Goal: Task Accomplishment & Management: Complete application form

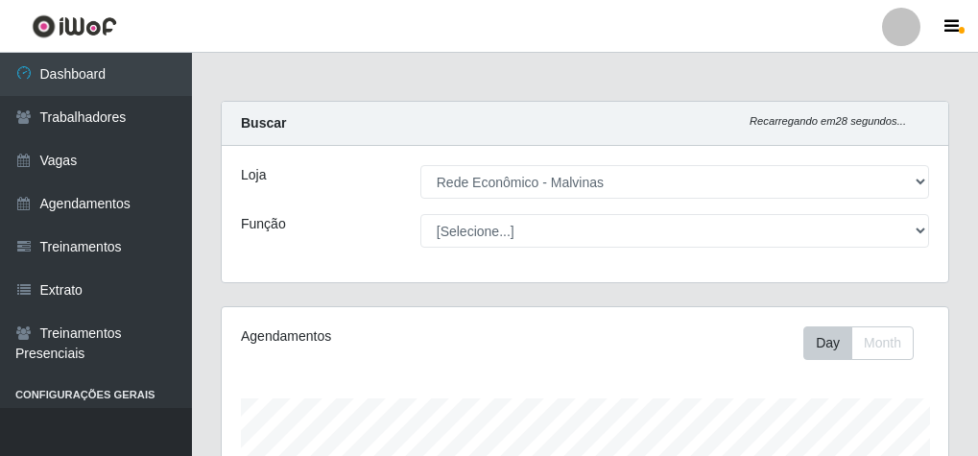
select select "194"
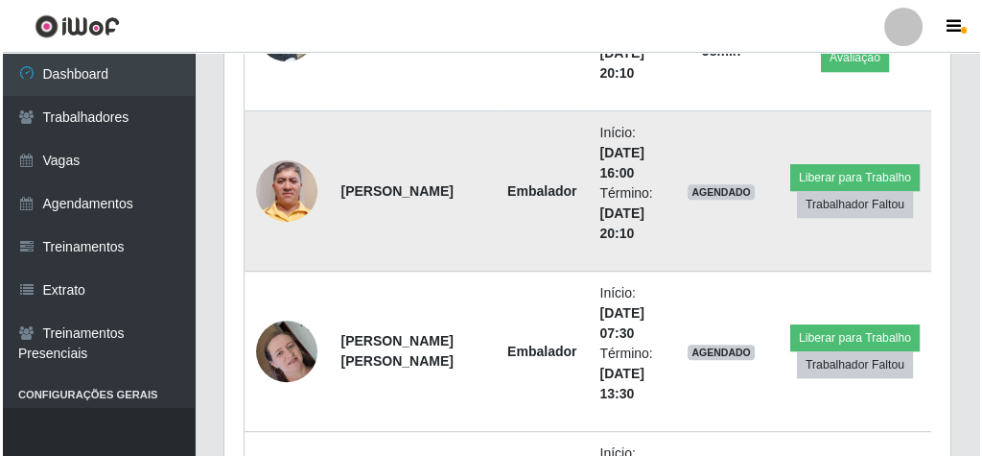
scroll to position [1228, 0]
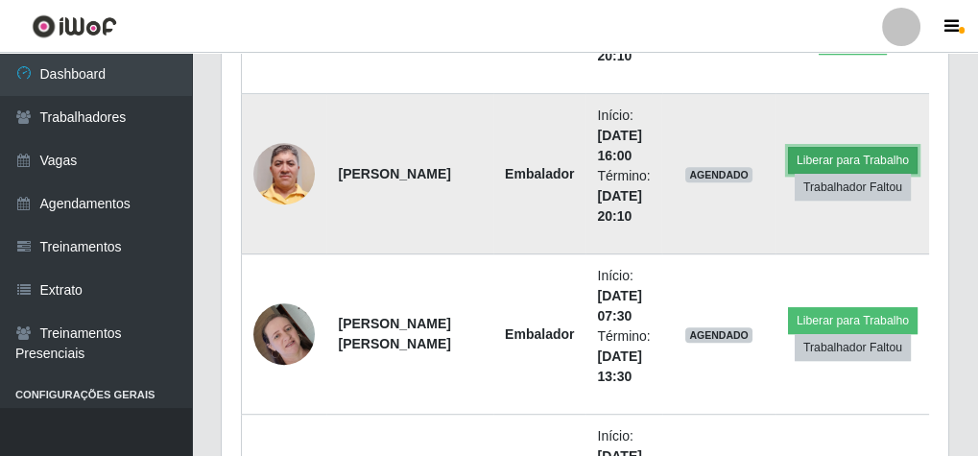
click at [870, 152] on button "Liberar para Trabalho" at bounding box center [853, 160] width 130 height 27
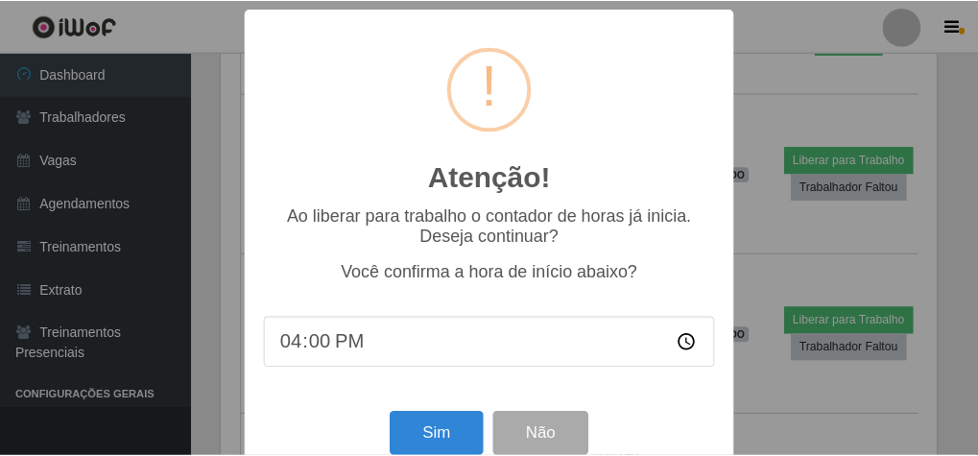
scroll to position [397, 720]
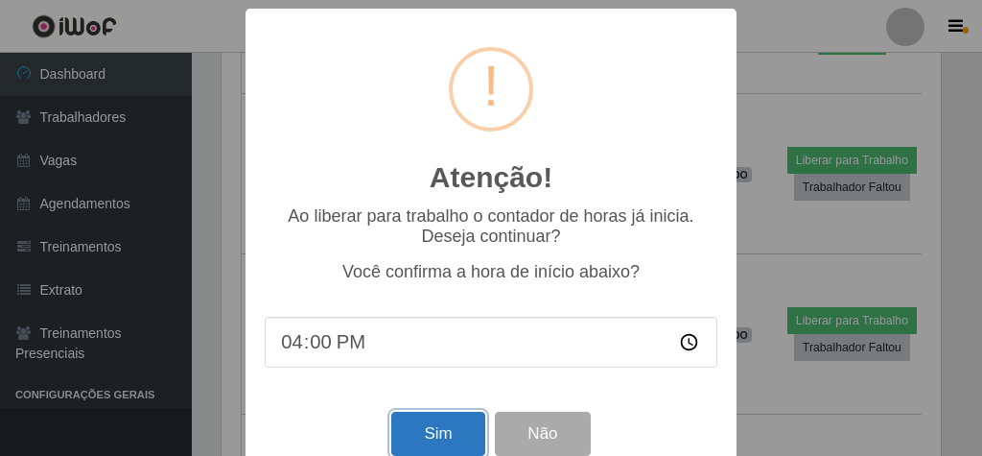
click at [458, 437] on button "Sim" at bounding box center [437, 434] width 93 height 45
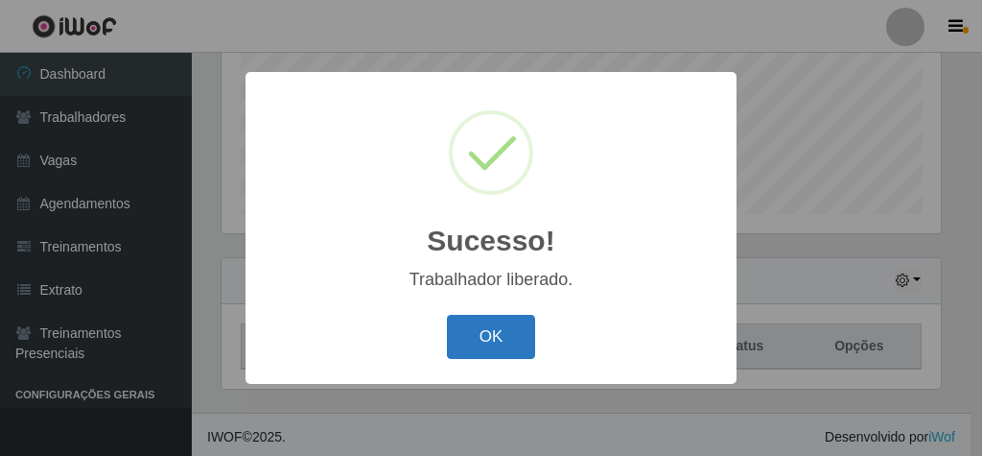
click at [484, 342] on button "OK" at bounding box center [491, 337] width 89 height 45
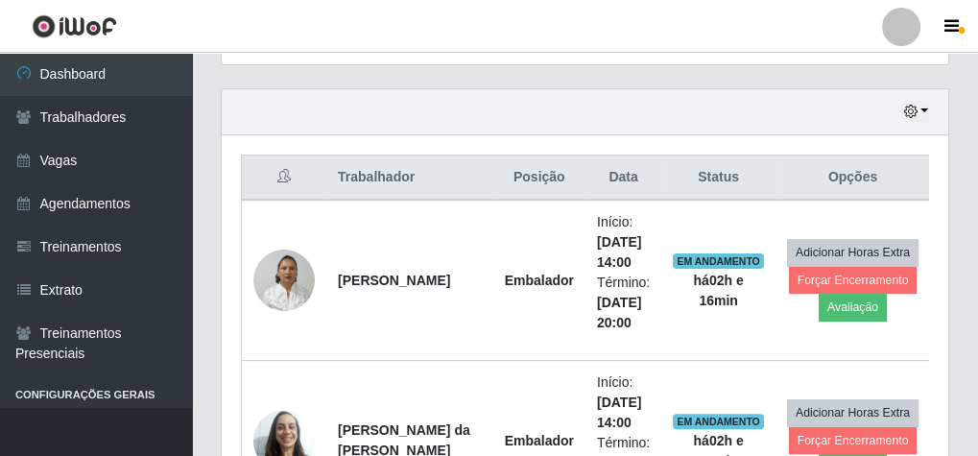
scroll to position [614, 0]
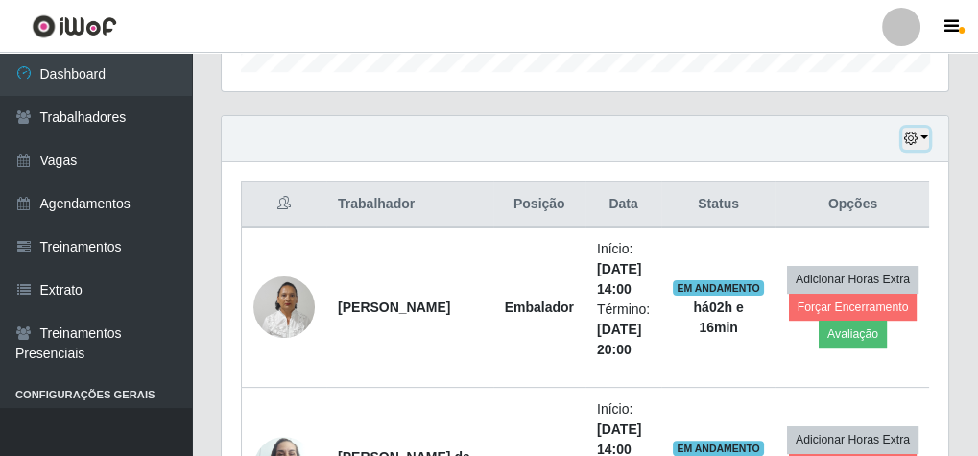
click at [922, 134] on button "button" at bounding box center [915, 139] width 27 height 22
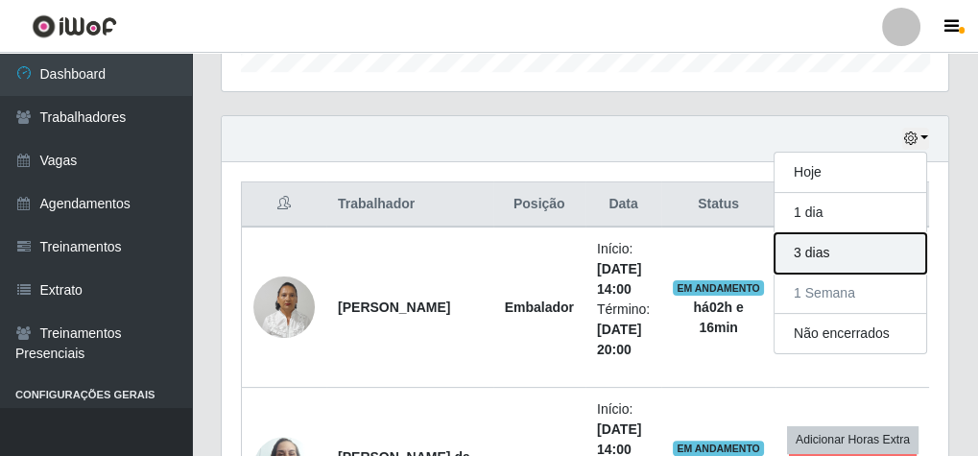
click at [857, 254] on button "3 dias" at bounding box center [850, 253] width 152 height 40
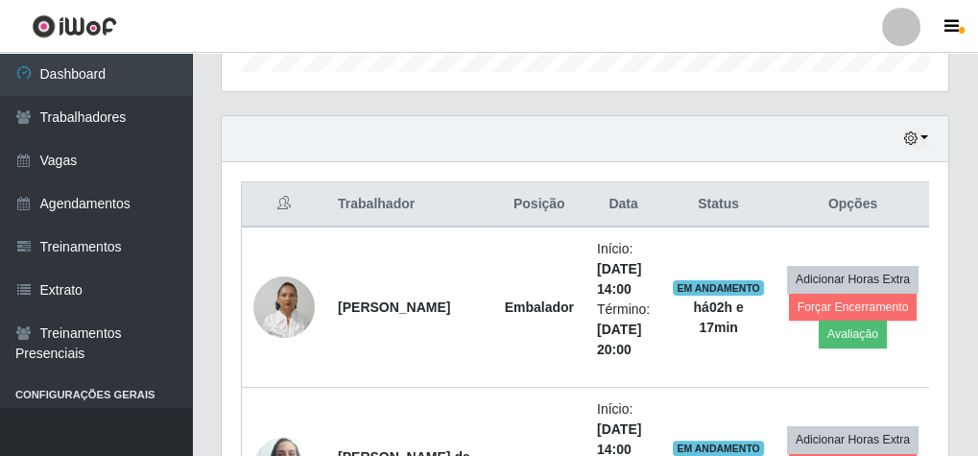
click at [929, 134] on div "Hoje 1 dia 3 dias 1 Semana Não encerrados" at bounding box center [585, 139] width 726 height 46
click at [925, 133] on button "button" at bounding box center [915, 139] width 27 height 22
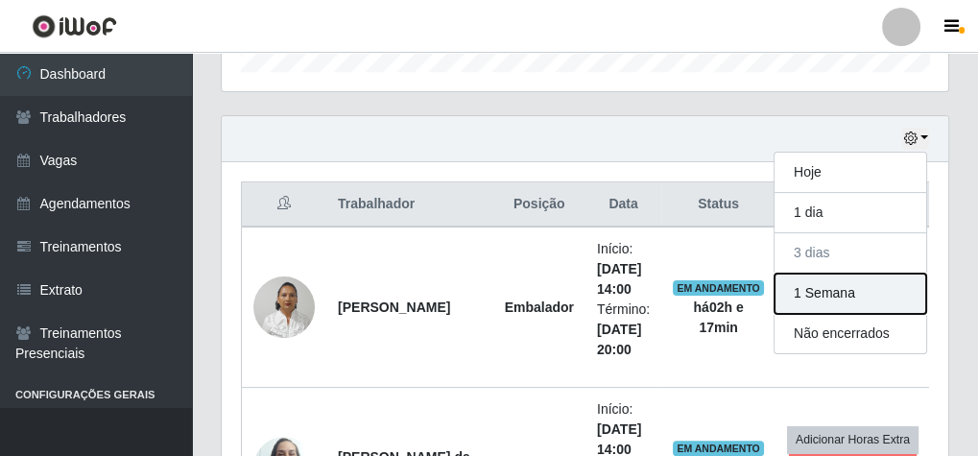
click at [830, 283] on button "1 Semana" at bounding box center [850, 293] width 152 height 40
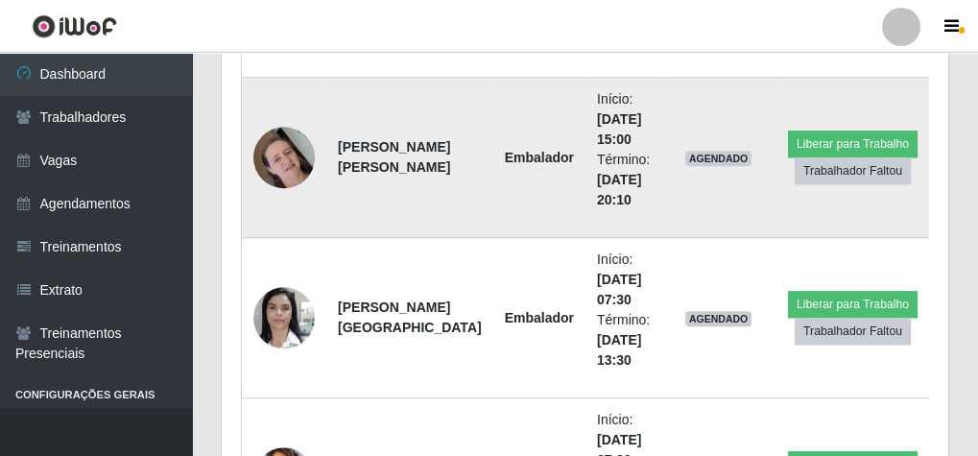
scroll to position [2072, 0]
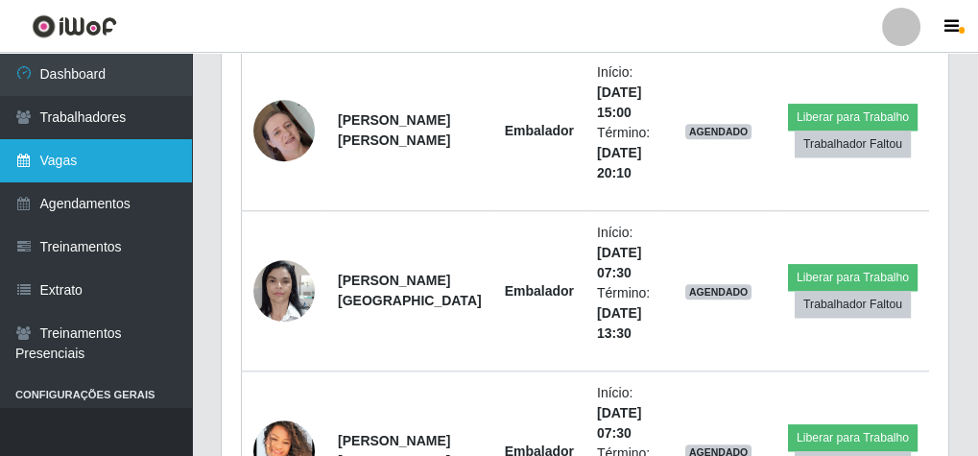
click at [115, 164] on link "Vagas" at bounding box center [96, 160] width 192 height 43
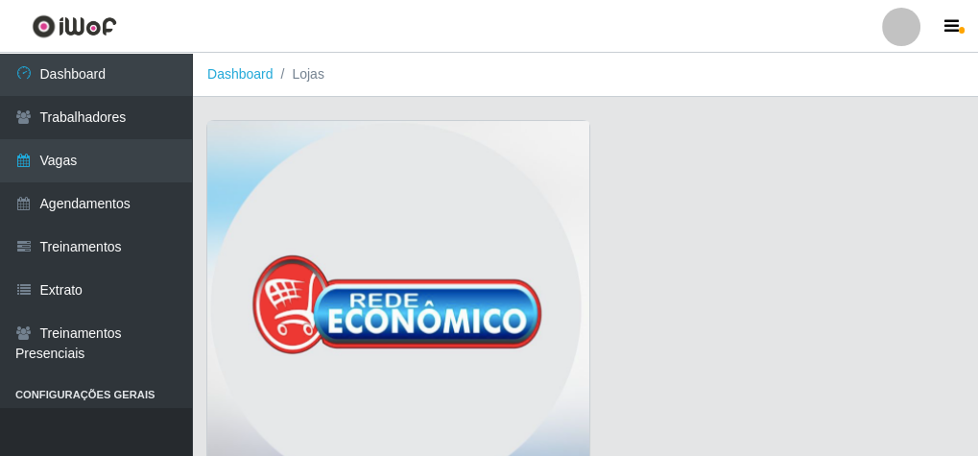
click at [344, 204] on img at bounding box center [398, 313] width 382 height 384
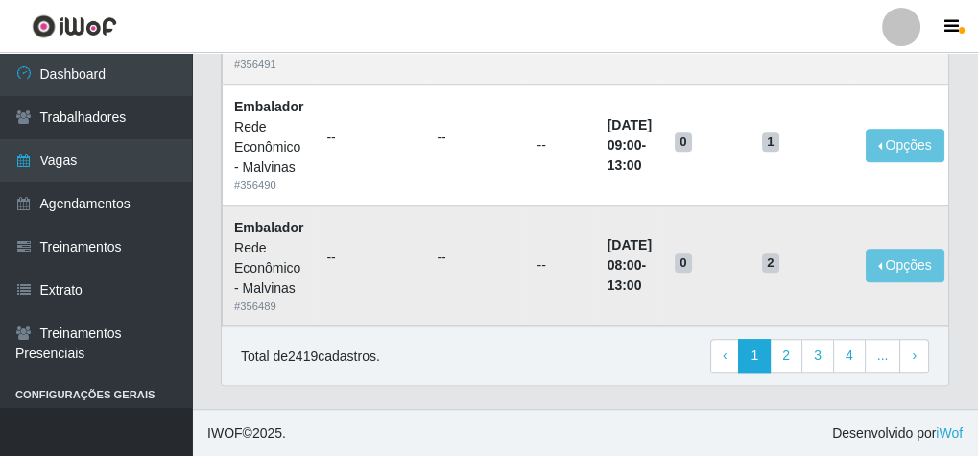
scroll to position [1776, 0]
click at [798, 365] on link "2" at bounding box center [785, 355] width 33 height 35
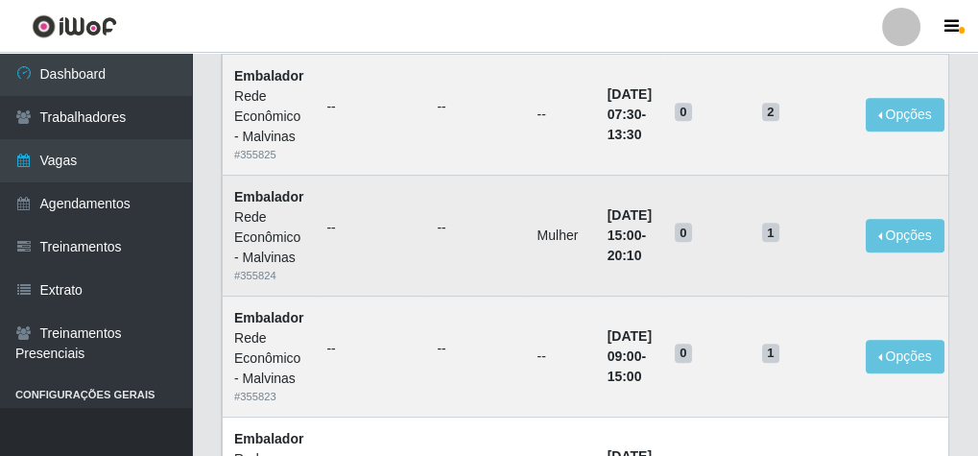
scroll to position [921, 0]
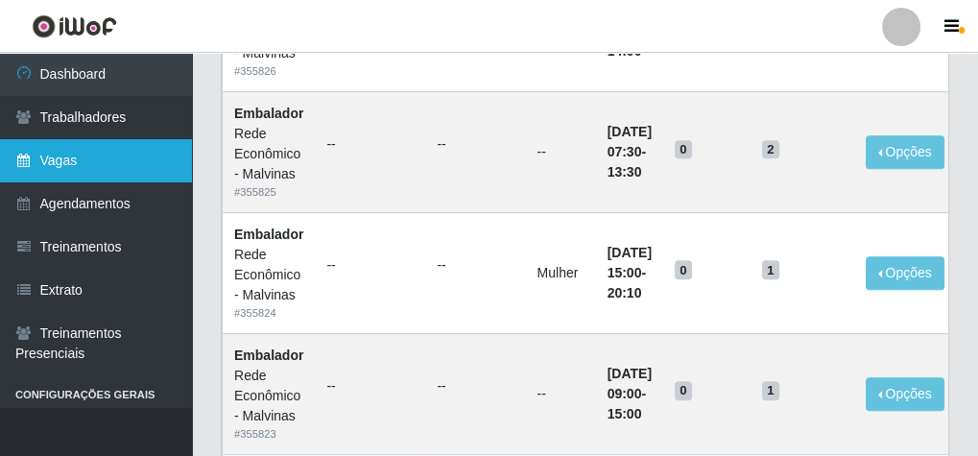
click at [106, 159] on link "Vagas" at bounding box center [96, 160] width 192 height 43
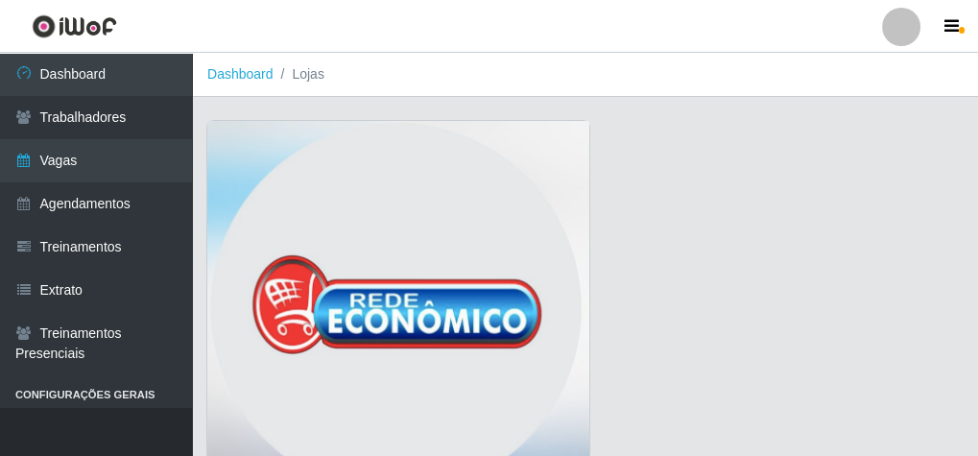
click at [286, 220] on img at bounding box center [398, 313] width 382 height 384
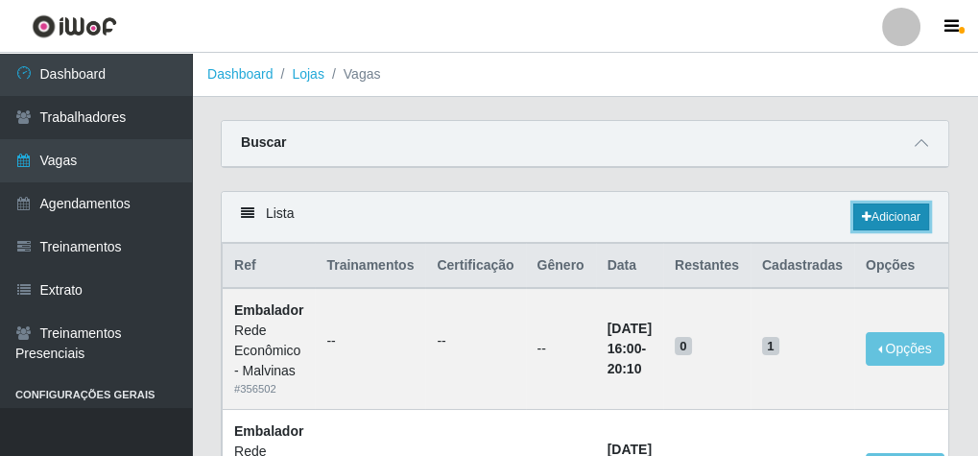
click at [893, 212] on link "Adicionar" at bounding box center [891, 216] width 76 height 27
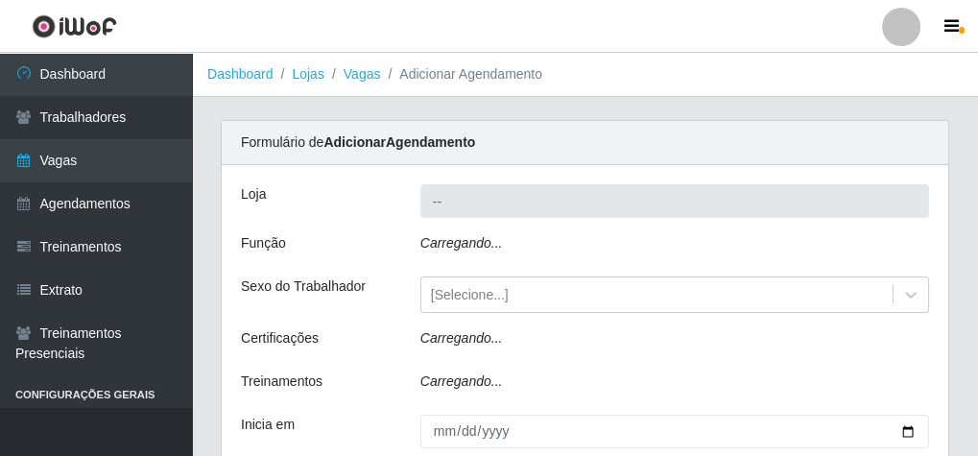
type input "Rede Econômico - Malvinas"
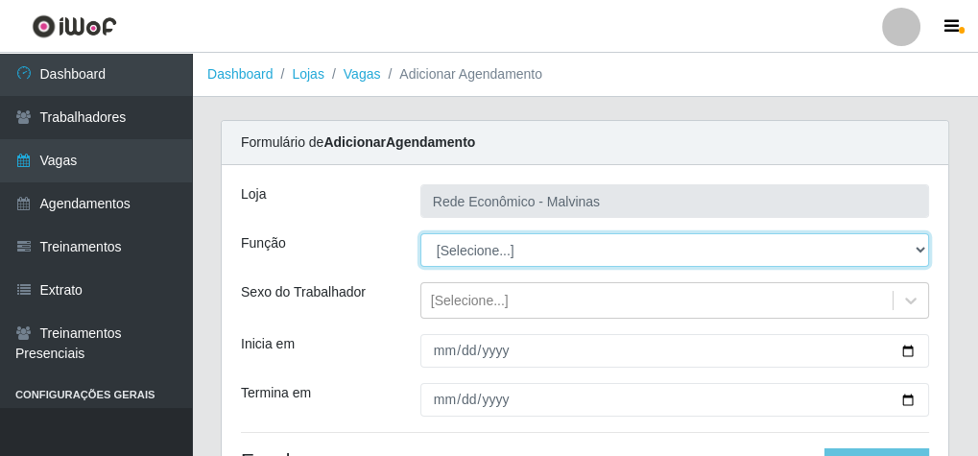
click at [457, 240] on select "[Selecione...] Embalador Embalador + Embalador ++ Operador de Caixa Operador de…" at bounding box center [674, 250] width 508 height 34
select select "1"
click at [420, 233] on select "[Selecione...] Embalador Embalador + Embalador ++ Operador de Caixa Operador de…" at bounding box center [674, 250] width 508 height 34
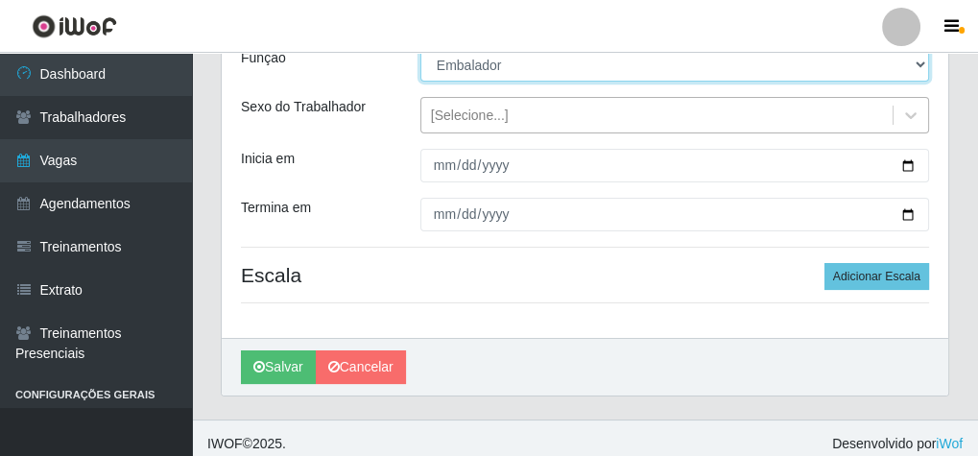
scroll to position [194, 0]
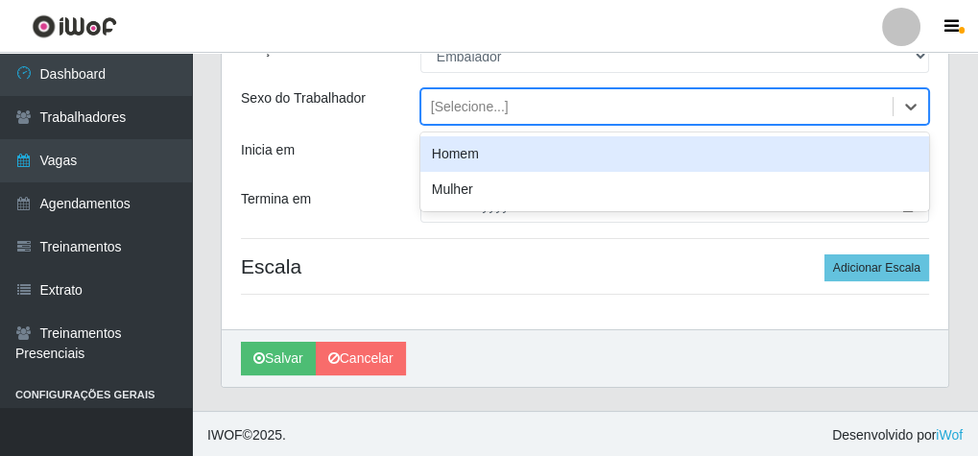
click at [435, 106] on div "[Selecione...]" at bounding box center [470, 107] width 78 height 20
click at [465, 104] on div "[Selecione...]" at bounding box center [470, 107] width 78 height 20
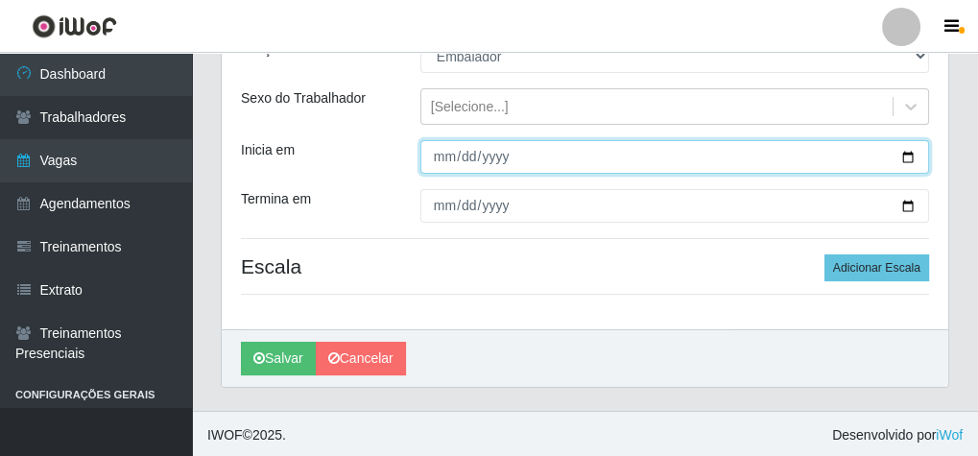
click at [442, 164] on input "Inicia em" at bounding box center [674, 157] width 508 height 34
type input "[DATE]"
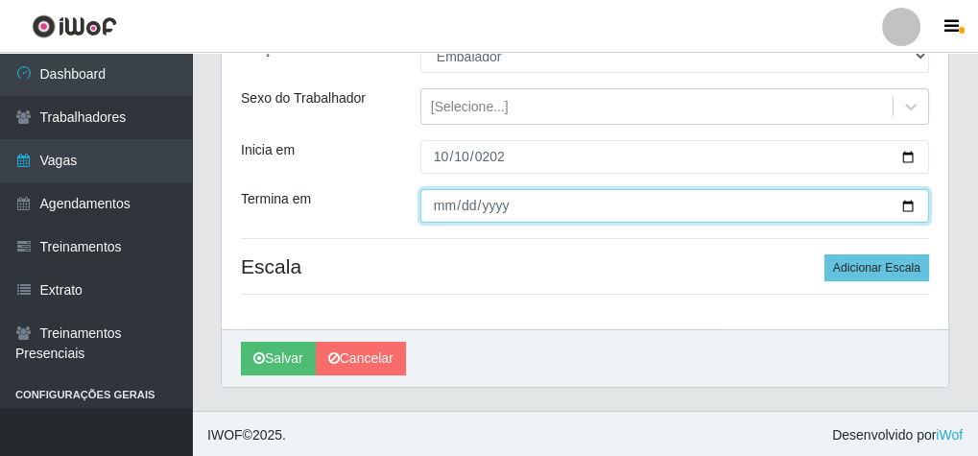
click at [440, 208] on input "Termina em" at bounding box center [674, 206] width 508 height 34
type input "[DATE]"
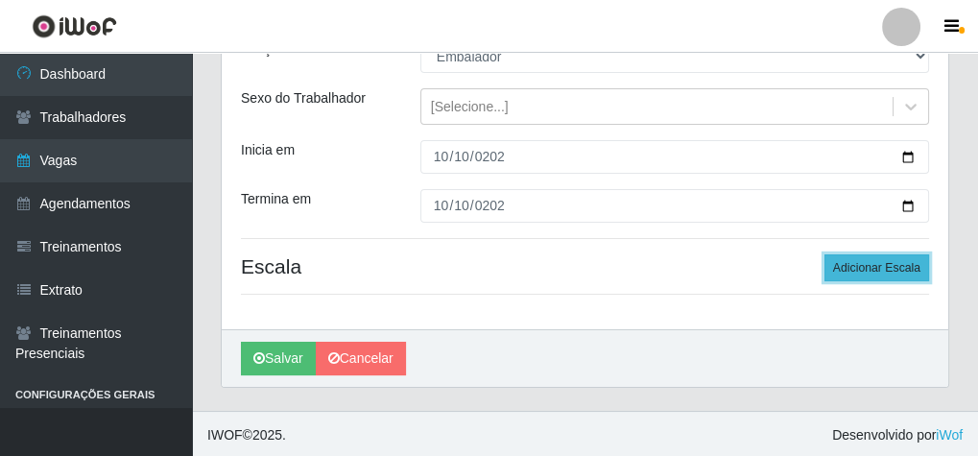
click at [880, 257] on button "Adicionar Escala" at bounding box center [876, 267] width 105 height 27
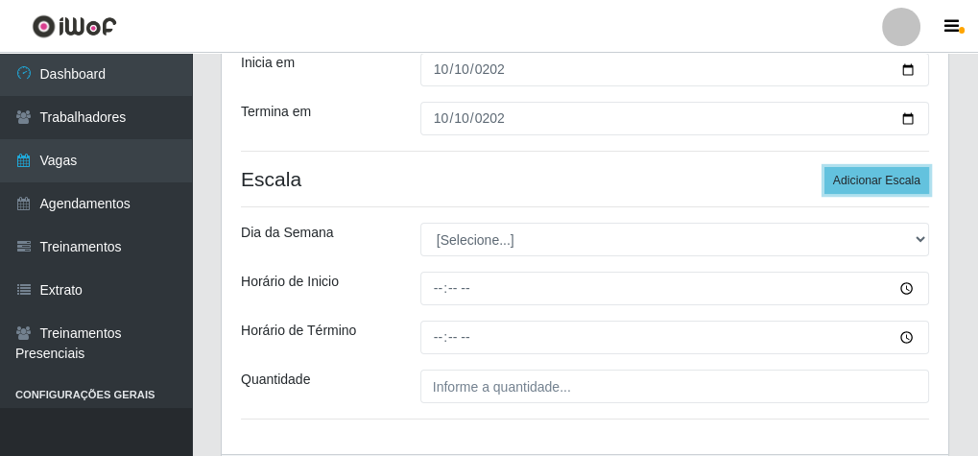
scroll to position [347, 0]
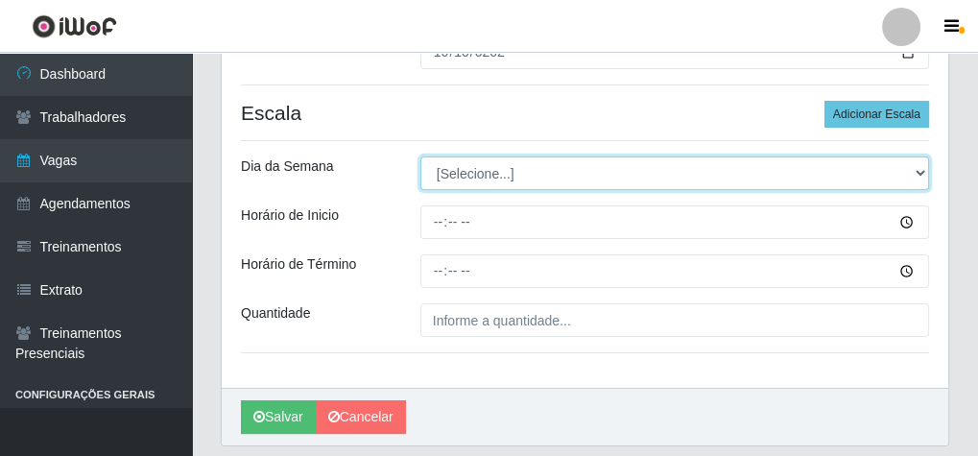
click at [458, 173] on select "[Selecione...] Segunda Terça Quarta Quinta Sexta Sábado Domingo" at bounding box center [674, 173] width 508 height 34
select select "5"
click at [420, 156] on select "[Selecione...] Segunda Terça Quarta Quinta Sexta Sábado Domingo" at bounding box center [674, 173] width 508 height 34
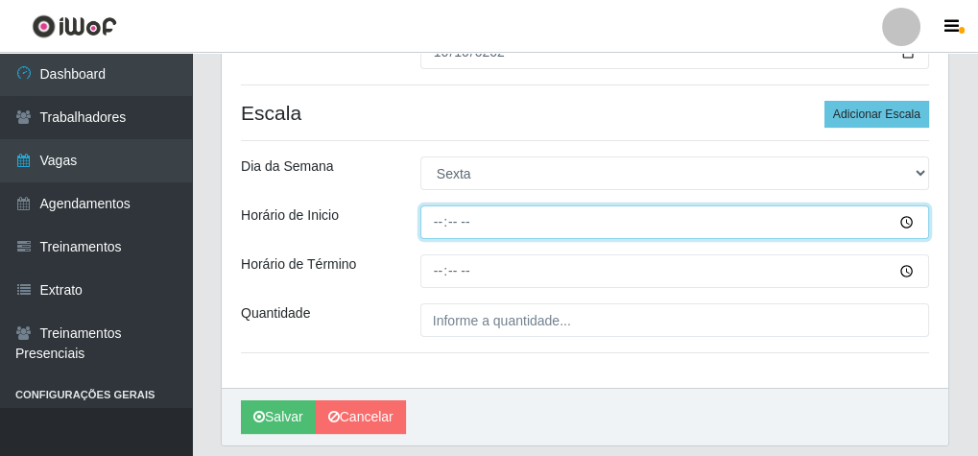
click at [437, 214] on input "Horário de Inicio" at bounding box center [674, 222] width 508 height 34
type input "14:00"
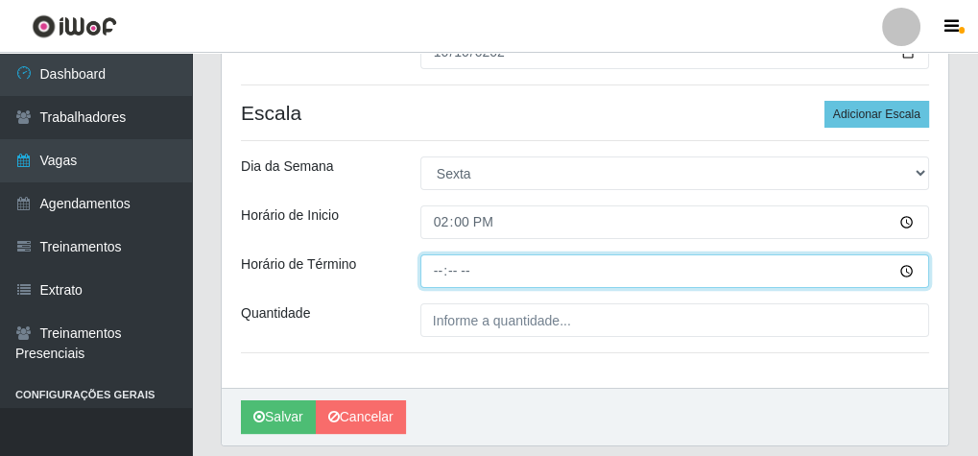
click at [434, 272] on input "Horário de Término" at bounding box center [674, 271] width 508 height 34
type input "20:00"
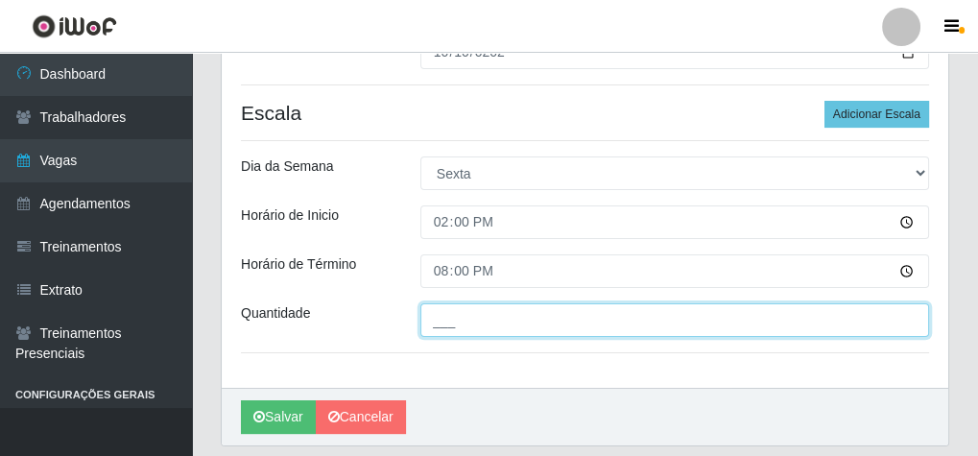
click at [487, 320] on input "___" at bounding box center [674, 320] width 508 height 34
type input "2__"
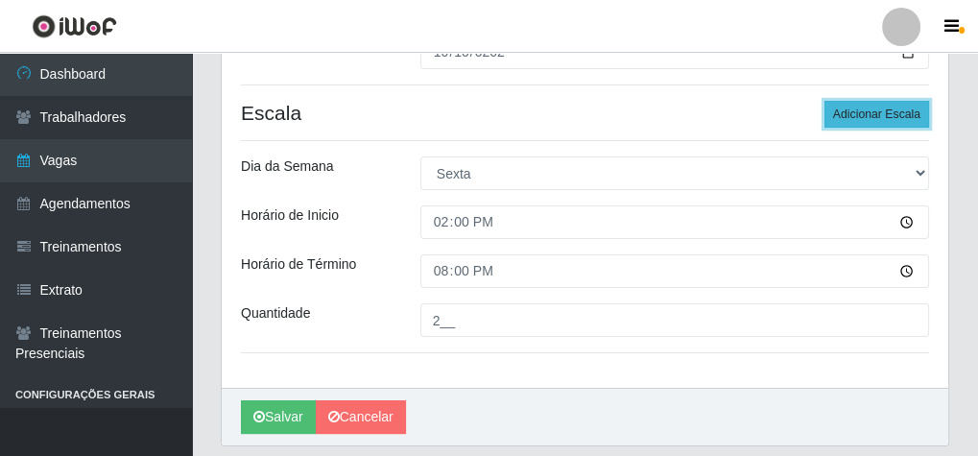
click at [913, 119] on button "Adicionar Escala" at bounding box center [876, 114] width 105 height 27
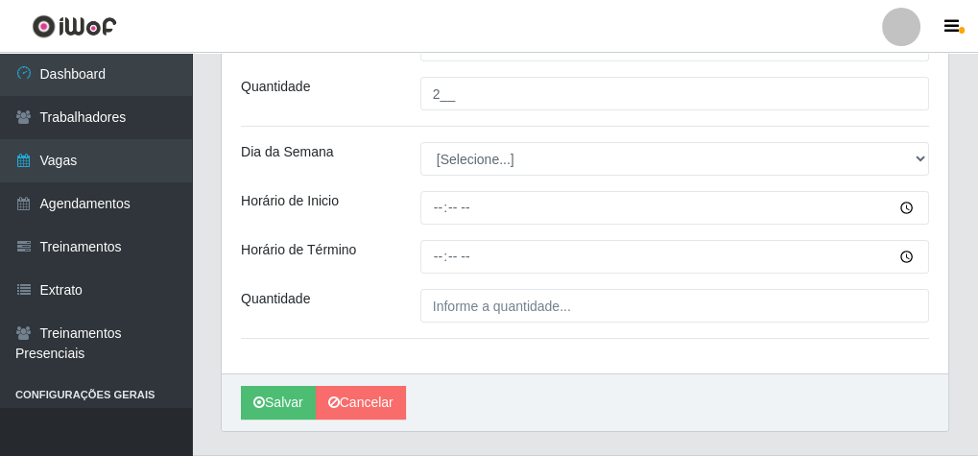
scroll to position [578, 0]
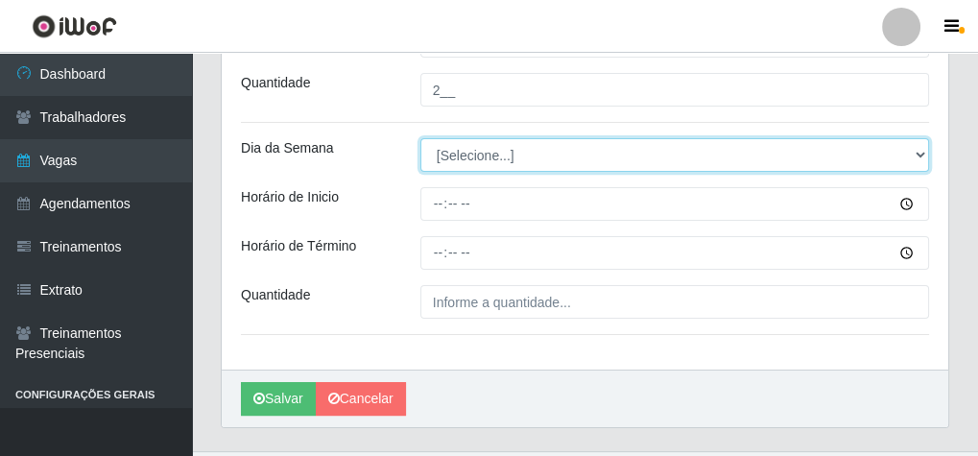
click at [459, 155] on select "[Selecione...] Segunda Terça Quarta Quinta Sexta Sábado Domingo" at bounding box center [674, 155] width 508 height 34
select select "2"
click at [420, 138] on select "[Selecione...] Segunda Terça Quarta Quinta Sexta Sábado Domingo" at bounding box center [674, 155] width 508 height 34
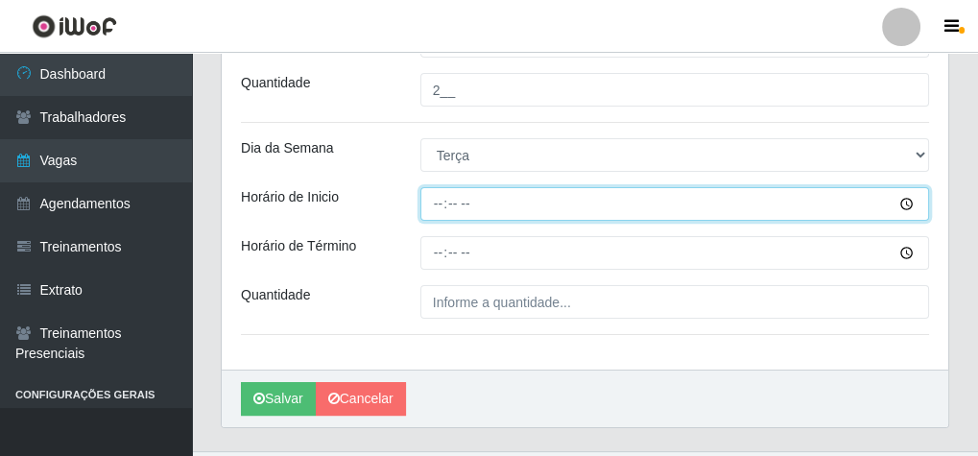
click at [428, 201] on input "Horário de Inicio" at bounding box center [674, 204] width 508 height 34
type input "16:00"
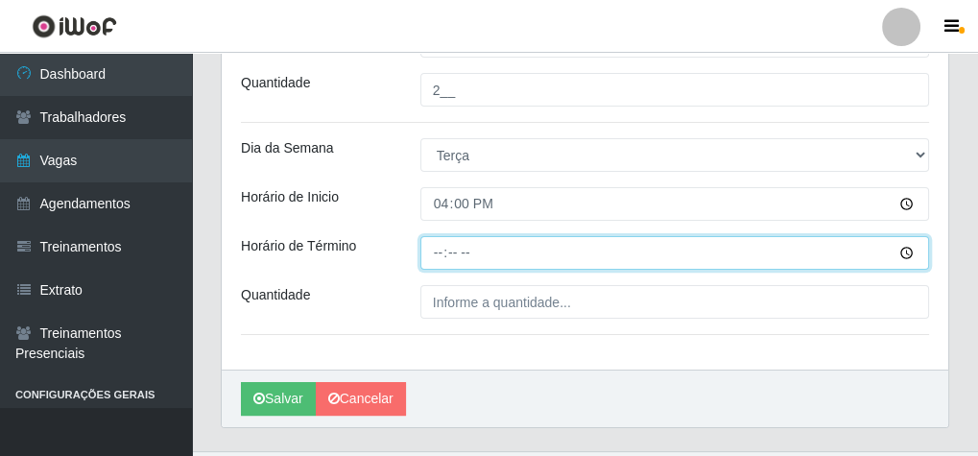
click at [433, 251] on input "Horário de Término" at bounding box center [674, 253] width 508 height 34
type input "20:10"
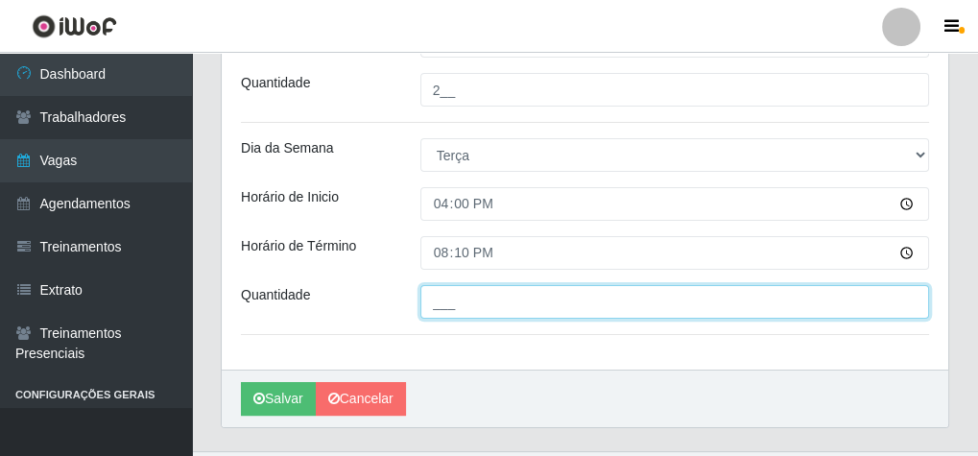
click at [453, 305] on input "___" at bounding box center [674, 302] width 508 height 34
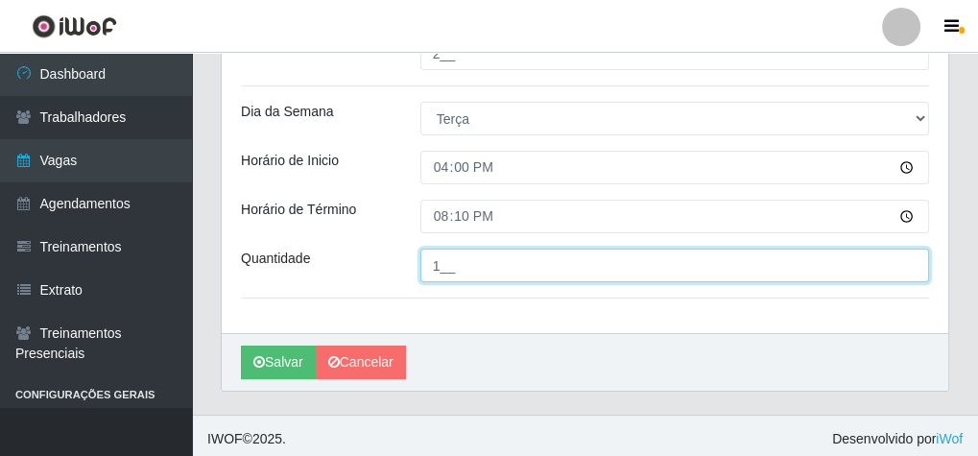
scroll to position [617, 0]
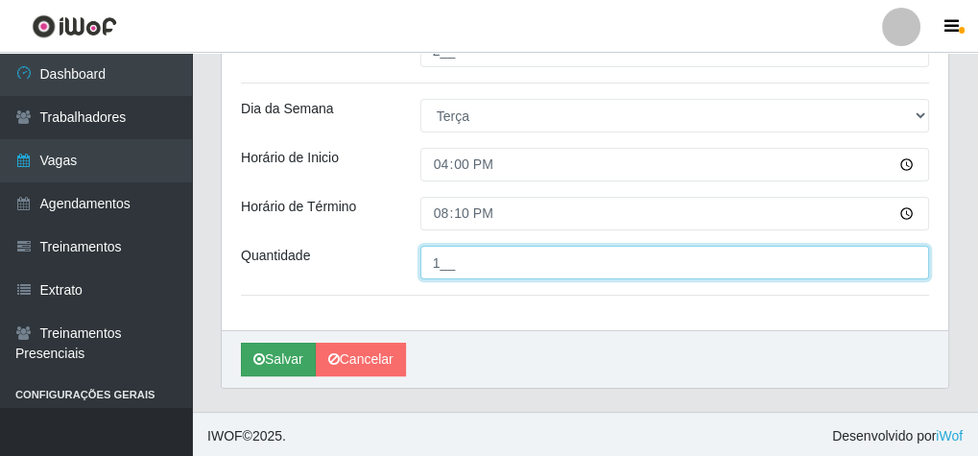
type input "1__"
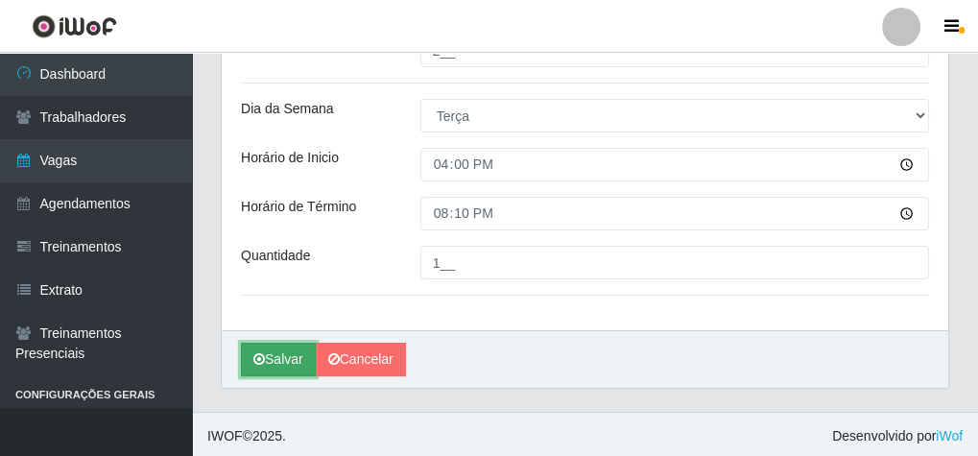
click at [280, 346] on button "Salvar" at bounding box center [278, 359] width 75 height 34
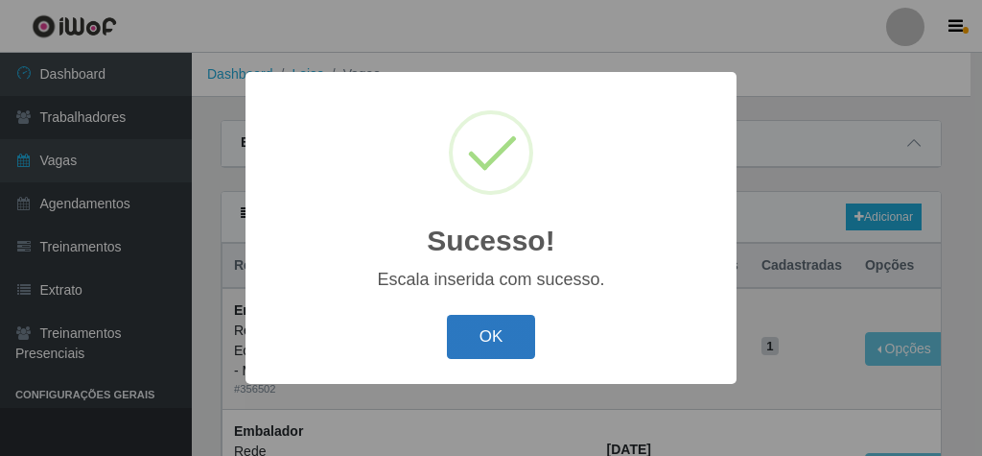
click at [507, 333] on button "OK" at bounding box center [491, 337] width 89 height 45
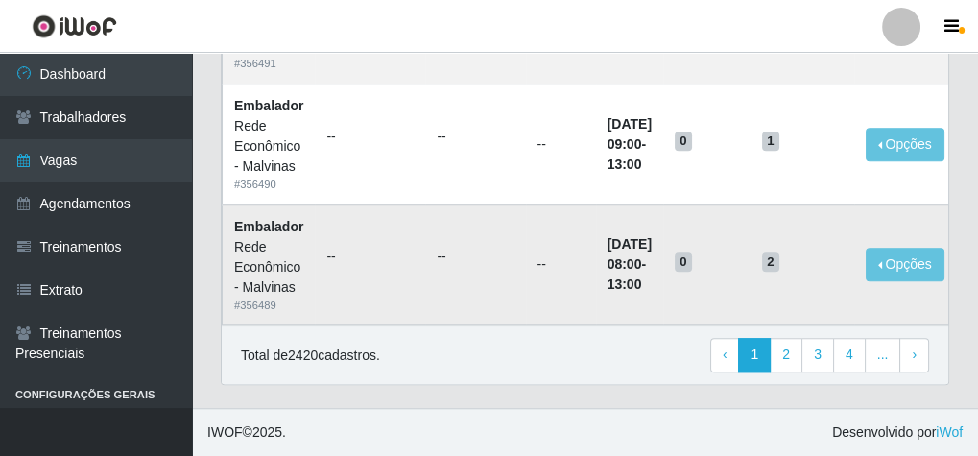
scroll to position [1776, 0]
click at [799, 351] on link "2" at bounding box center [785, 355] width 33 height 35
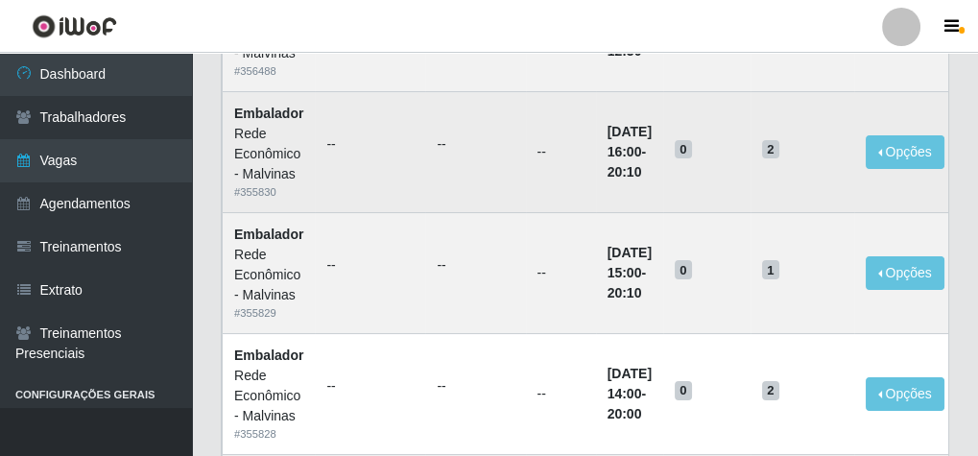
scroll to position [394, 0]
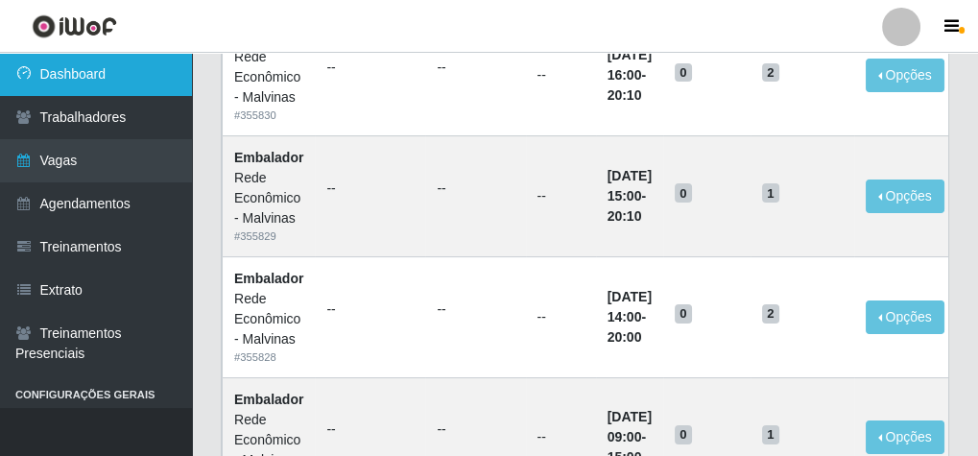
click at [64, 74] on link "Dashboard" at bounding box center [96, 74] width 192 height 43
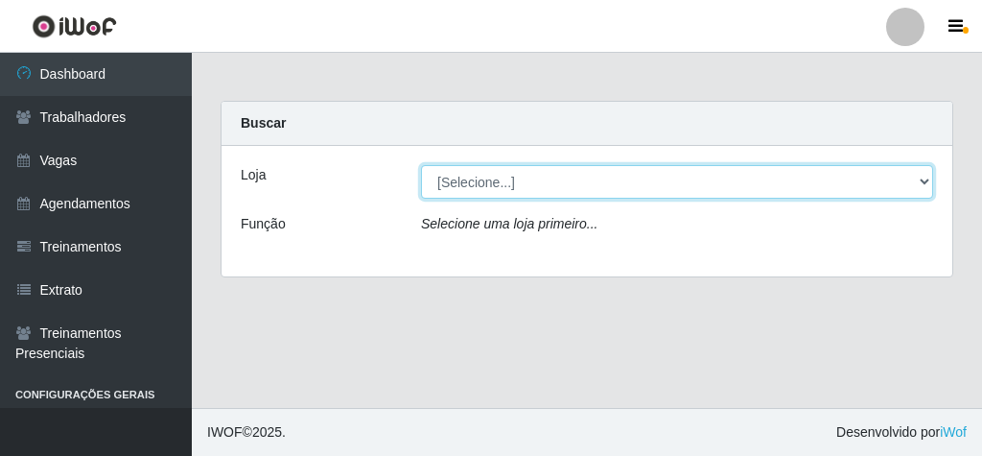
click at [485, 175] on select "[Selecione...] Rede Econômico - Malvinas Rede Econômico - Prata" at bounding box center [677, 182] width 512 height 34
select select "194"
click at [421, 165] on select "[Selecione...] Rede Econômico - Malvinas Rede Econômico - Prata" at bounding box center [677, 182] width 512 height 34
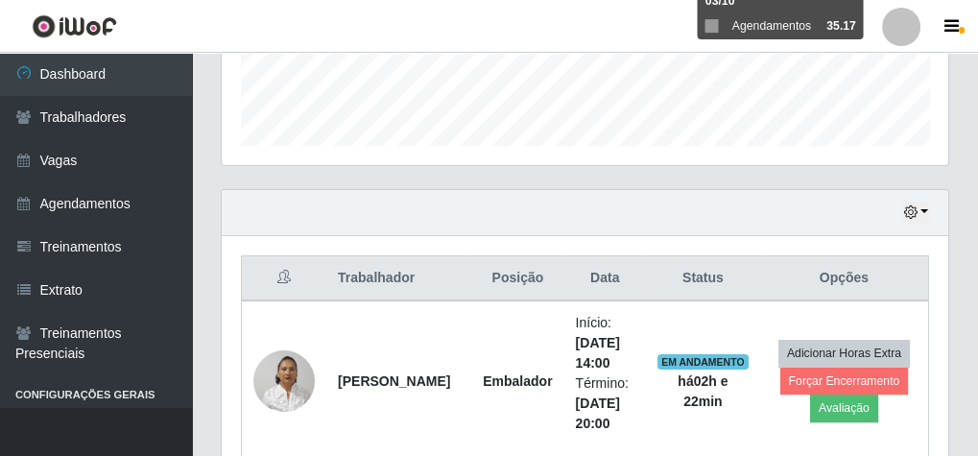
scroll to position [537, 0]
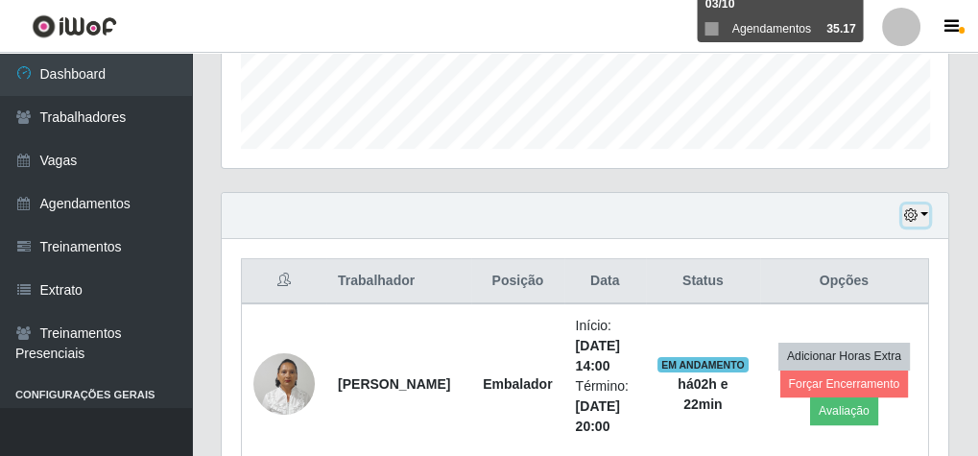
click at [922, 213] on button "button" at bounding box center [915, 215] width 27 height 22
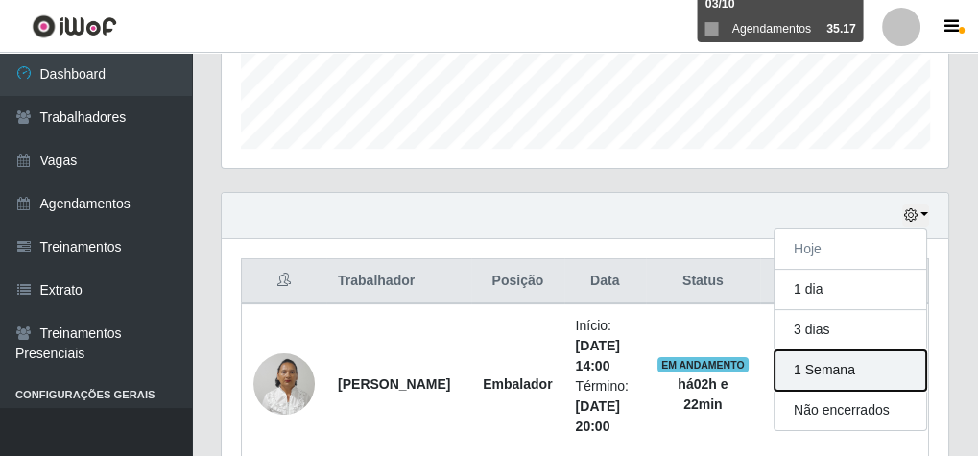
click at [847, 372] on button "1 Semana" at bounding box center [850, 370] width 152 height 40
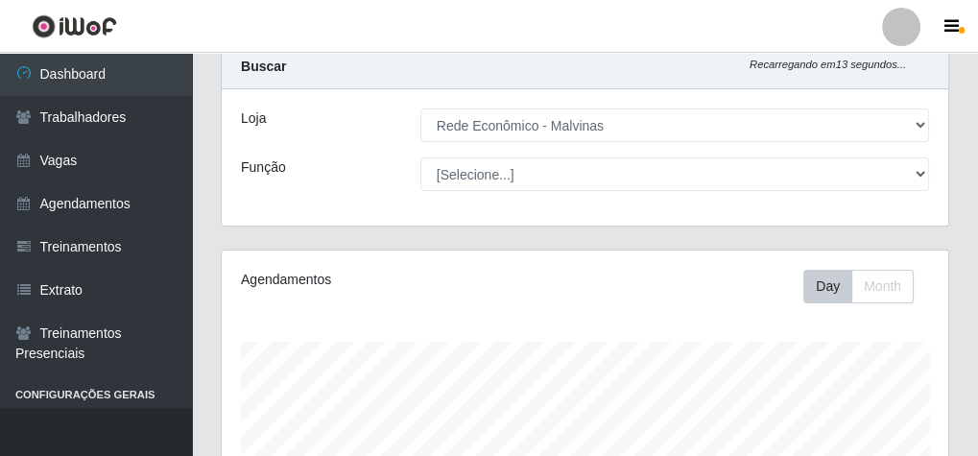
scroll to position [0, 0]
